Goal: Information Seeking & Learning: Learn about a topic

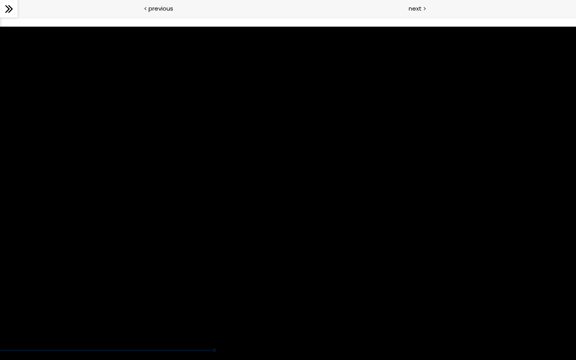
scroll to position [395, 0]
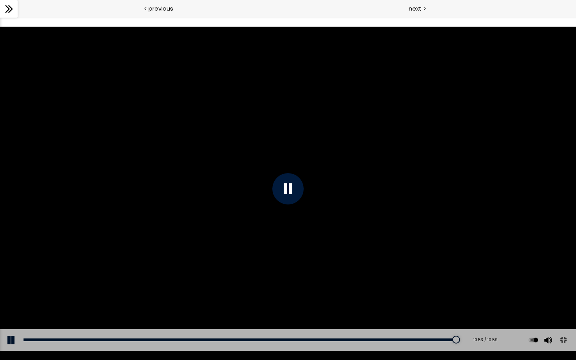
click at [569, 349] on button at bounding box center [564, 340] width 18 height 18
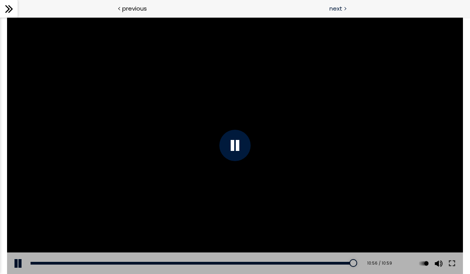
click at [347, 12] on div "next" at bounding box center [352, 9] width 235 height 18
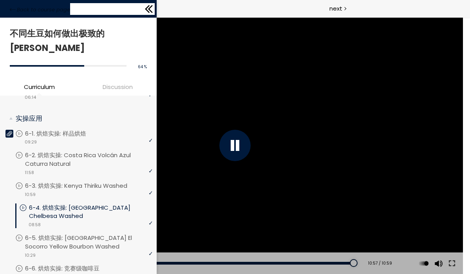
click at [7, 13] on div "Back to course page" at bounding box center [78, 9] width 157 height 18
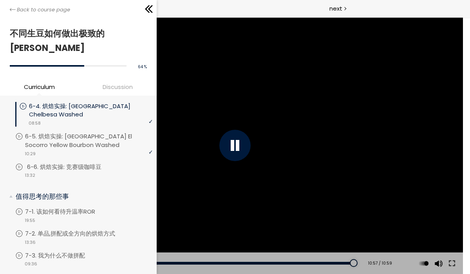
scroll to position [495, 0]
click at [91, 133] on p "6-5. 烘焙实操: Guatemala El Socorro Yellow Bourbon Washed" at bounding box center [91, 141] width 128 height 17
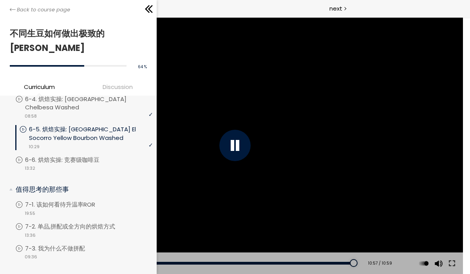
scroll to position [511, 0]
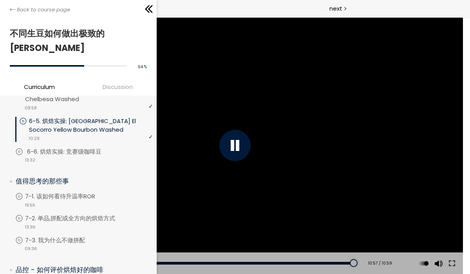
click at [47, 147] on li "You have to complete unit (6-6. 烘焙实操: 竞赛级咖啡豆) in order to continue. 6-6. 烘焙实操: …" at bounding box center [84, 155] width 138 height 16
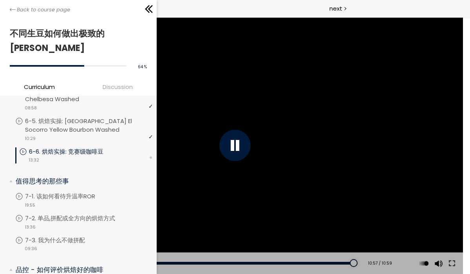
click at [47, 147] on p "6-6. 烘焙实操: 竞赛级咖啡豆" at bounding box center [74, 151] width 90 height 9
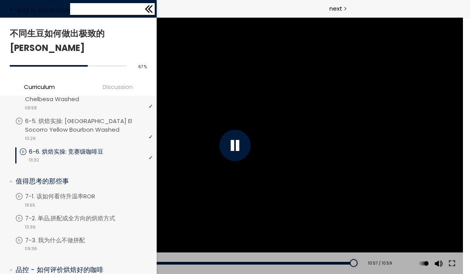
click at [13, 8] on icon at bounding box center [13, 10] width 6 height 6
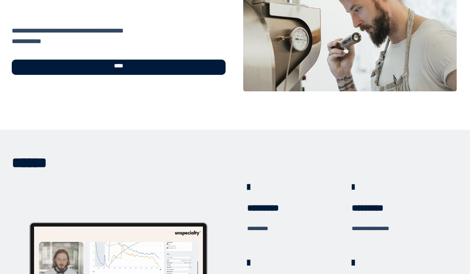
scroll to position [83, 0]
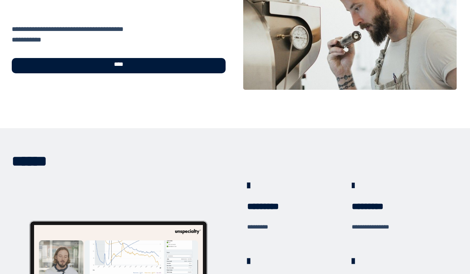
click at [122, 68] on span "****" at bounding box center [119, 65] width 24 height 9
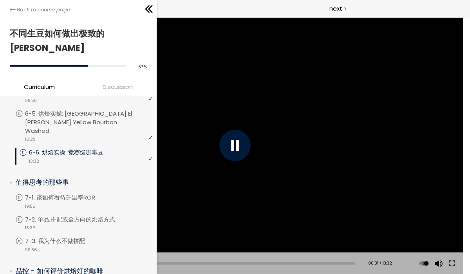
scroll to position [523, 0]
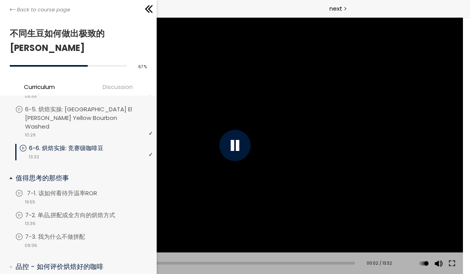
click at [58, 189] on p "7-1. 该如何看待升温率ROR" at bounding box center [70, 193] width 86 height 9
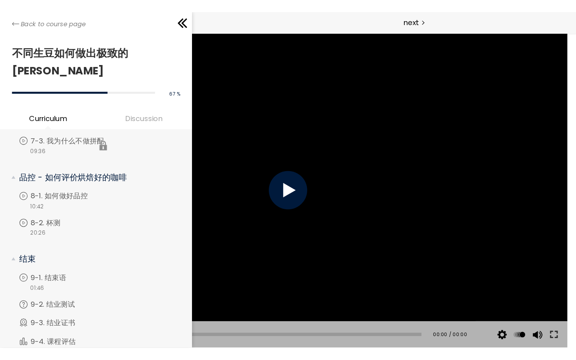
scroll to position [656, 0]
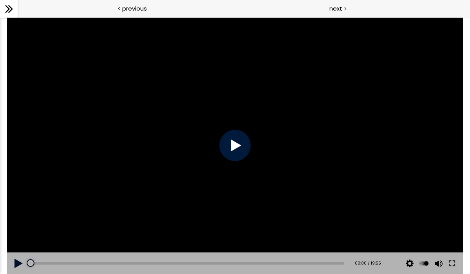
click at [227, 146] on div at bounding box center [234, 145] width 31 height 31
click at [450, 263] on button at bounding box center [452, 263] width 14 height 22
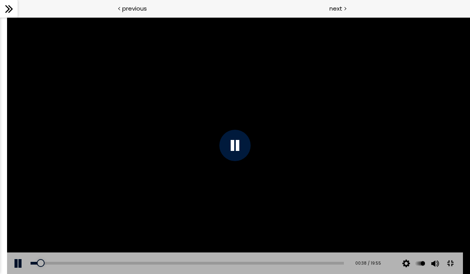
scroll to position [566, 0]
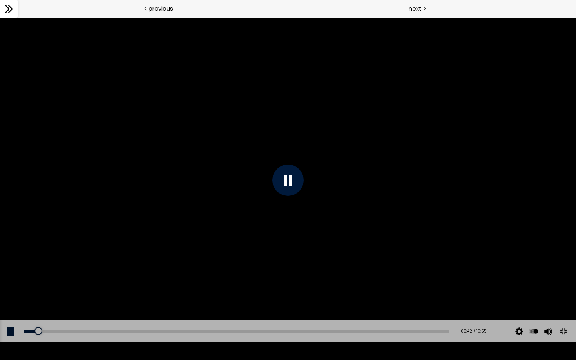
click at [472, 311] on div at bounding box center [288, 180] width 576 height 324
click at [560, 340] on button at bounding box center [564, 332] width 18 height 18
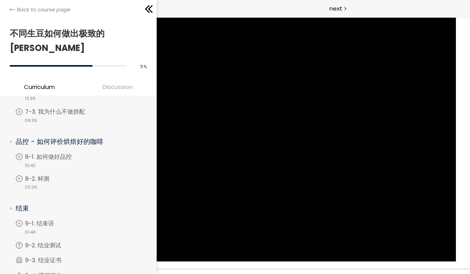
scroll to position [652, 0]
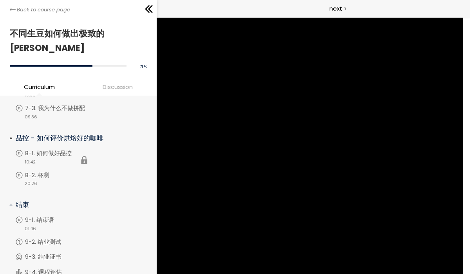
click at [74, 149] on li "You have to complete unit (8-1. 如何做好品控) in order to continue. 8-1. 如何做好品控 video…" at bounding box center [84, 160] width 138 height 22
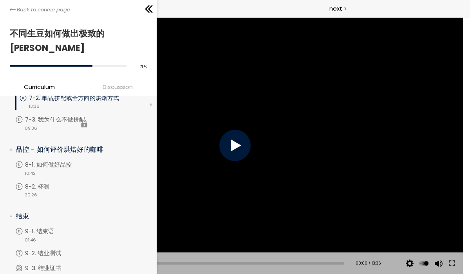
scroll to position [652, 0]
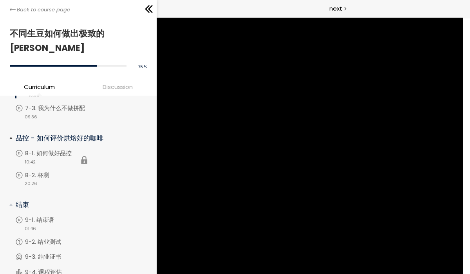
click at [59, 149] on li "You have to complete unit (8-1. 如何做好品控) in order to continue. 8-1. 如何做好品控 video…" at bounding box center [84, 160] width 138 height 22
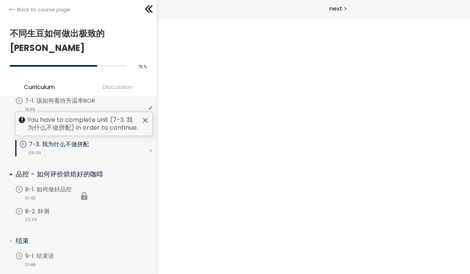
scroll to position [615, 0]
click at [56, 186] on li "You have to complete unit (8-1. 如何做好品控) in order to continue. 8-1. 如何做好品控 video…" at bounding box center [84, 197] width 138 height 22
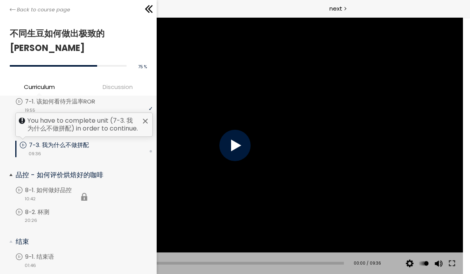
click at [56, 186] on li "You have to complete unit (8-1. 如何做好品控) in order to continue. 8-1. 如何做好品控 video…" at bounding box center [84, 197] width 138 height 22
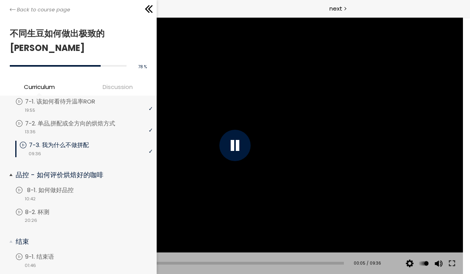
click at [58, 194] on div "video 10:42" at bounding box center [84, 198] width 138 height 8
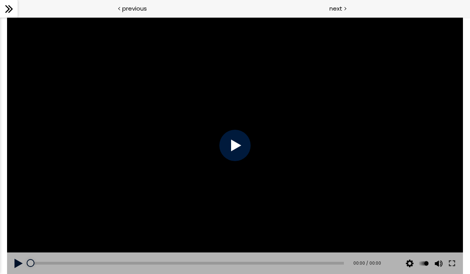
click at [227, 153] on div at bounding box center [234, 145] width 31 height 31
click at [233, 138] on div at bounding box center [234, 145] width 31 height 31
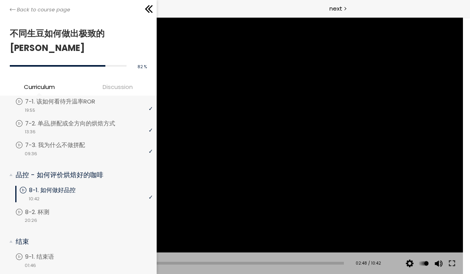
click at [105, 82] on li "Discussion" at bounding box center [117, 88] width 78 height 12
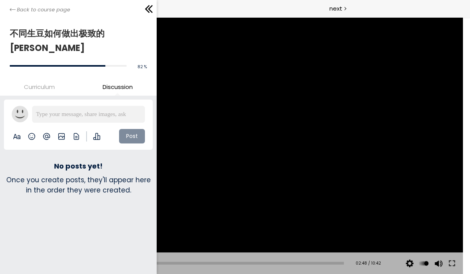
click at [51, 82] on span "Curriculum" at bounding box center [39, 86] width 31 height 9
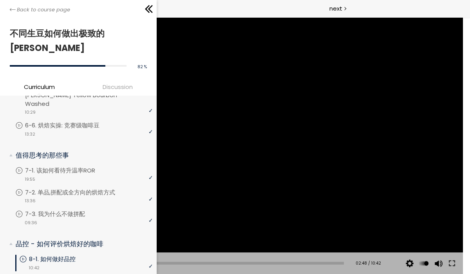
scroll to position [490, 0]
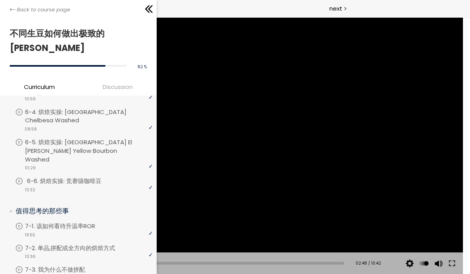
click at [47, 185] on div "video 13:32" at bounding box center [84, 189] width 138 height 8
click at [116, 82] on span "Discussion" at bounding box center [117, 86] width 74 height 9
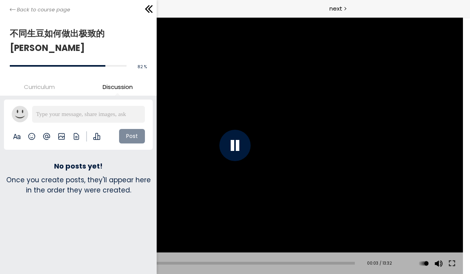
click at [44, 82] on span "Curriculum" at bounding box center [39, 86] width 31 height 9
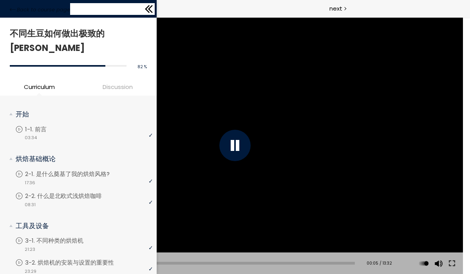
click at [149, 12] on icon at bounding box center [147, 9] width 5 height 8
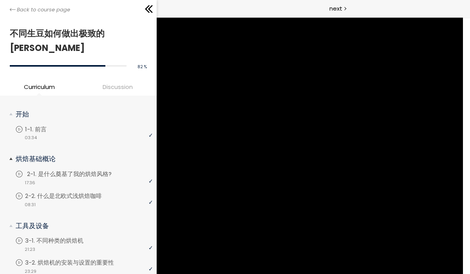
click at [72, 170] on p "2-1. 是什么奠基了我的烘焙风格?" at bounding box center [77, 174] width 100 height 9
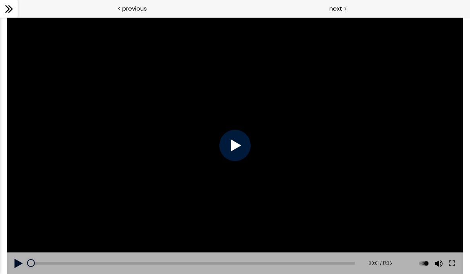
click at [231, 148] on div at bounding box center [234, 145] width 31 height 31
click at [452, 263] on button at bounding box center [452, 263] width 14 height 22
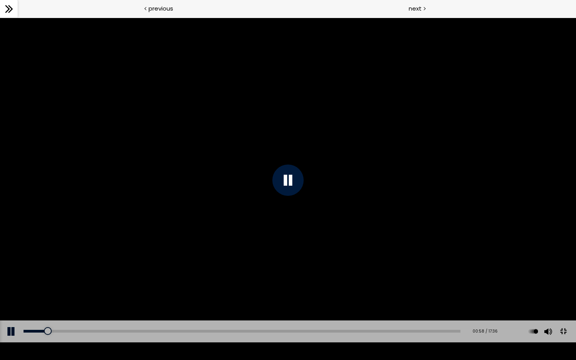
click at [292, 194] on div at bounding box center [287, 180] width 31 height 31
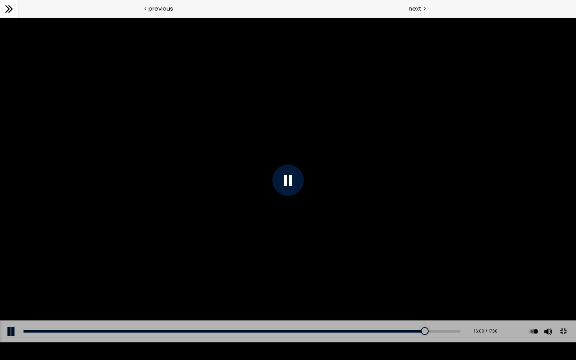
click at [563, 340] on button at bounding box center [564, 332] width 18 height 18
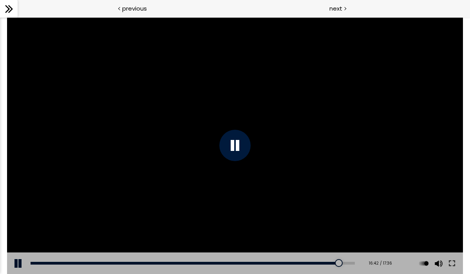
click at [266, 200] on div at bounding box center [235, 145] width 456 height 257
click at [116, 5] on div "previous" at bounding box center [117, 9] width 235 height 18
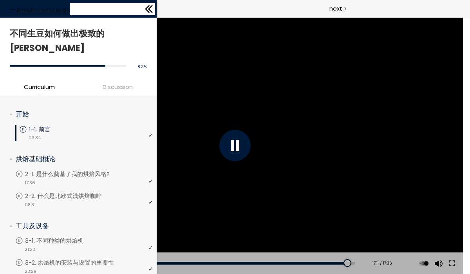
click at [30, 12] on span "Back to course page" at bounding box center [43, 10] width 53 height 8
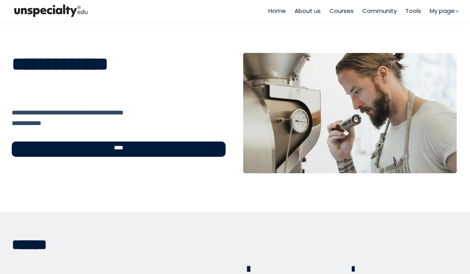
click at [335, 11] on span "Courses" at bounding box center [342, 10] width 24 height 9
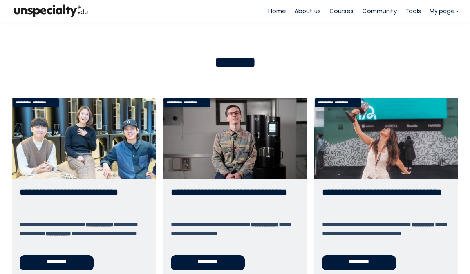
click at [124, 154] on link "**********" at bounding box center [84, 188] width 144 height 180
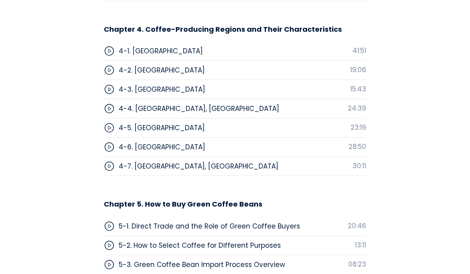
scroll to position [2895, 0]
